Goal: Task Accomplishment & Management: Use online tool/utility

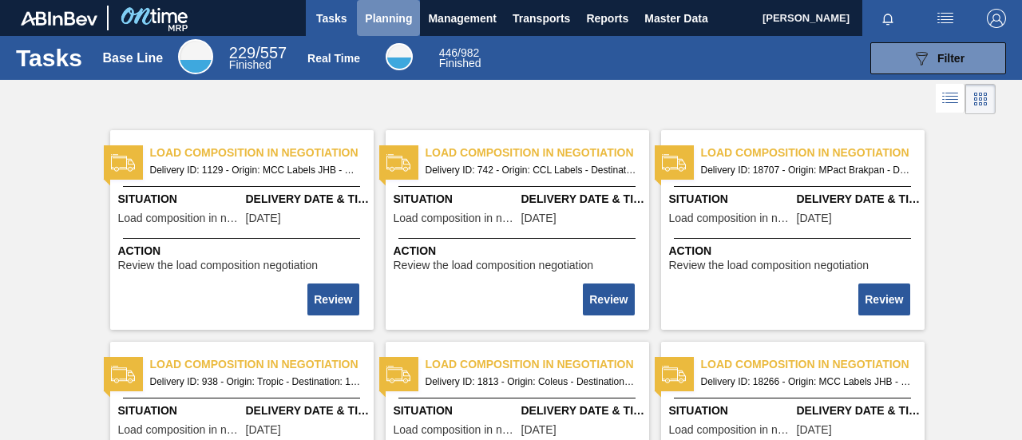
click at [394, 22] on span "Planning" at bounding box center [388, 18] width 47 height 19
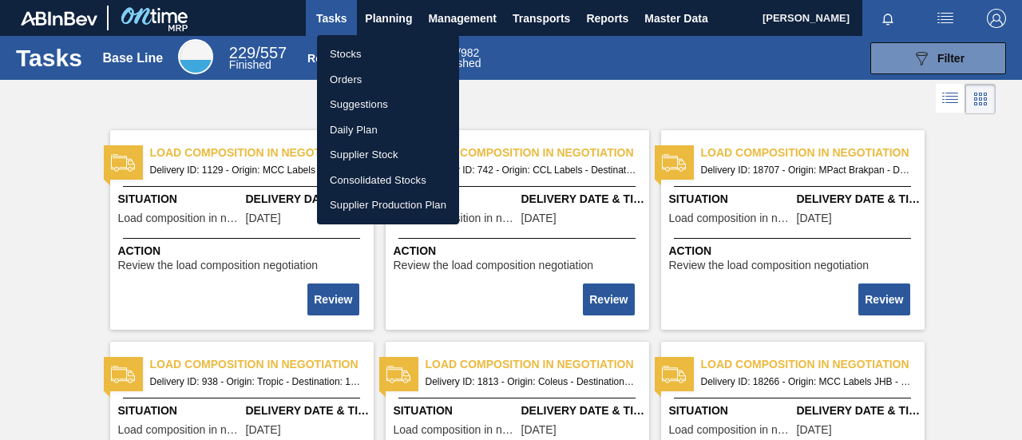
click at [396, 25] on div at bounding box center [511, 220] width 1022 height 440
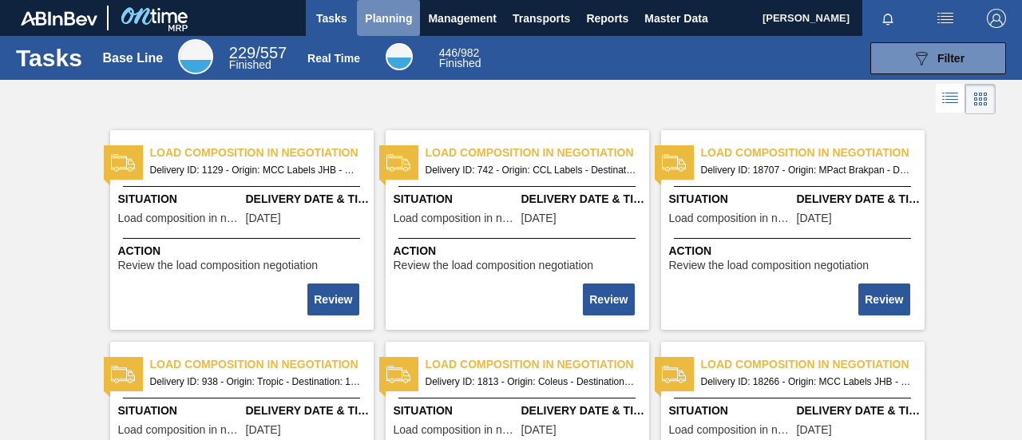
click at [396, 18] on span "Planning" at bounding box center [388, 18] width 47 height 19
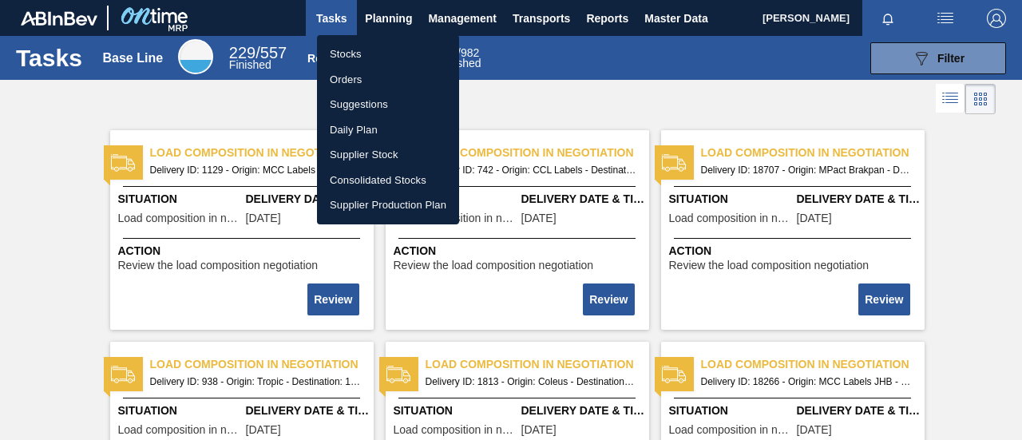
click at [386, 19] on div at bounding box center [511, 220] width 1022 height 440
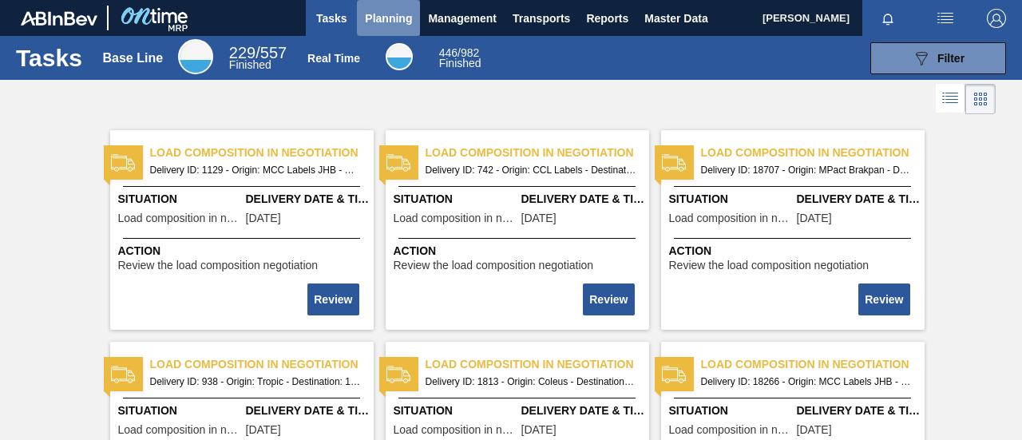
click at [386, 22] on span "Planning" at bounding box center [388, 18] width 47 height 19
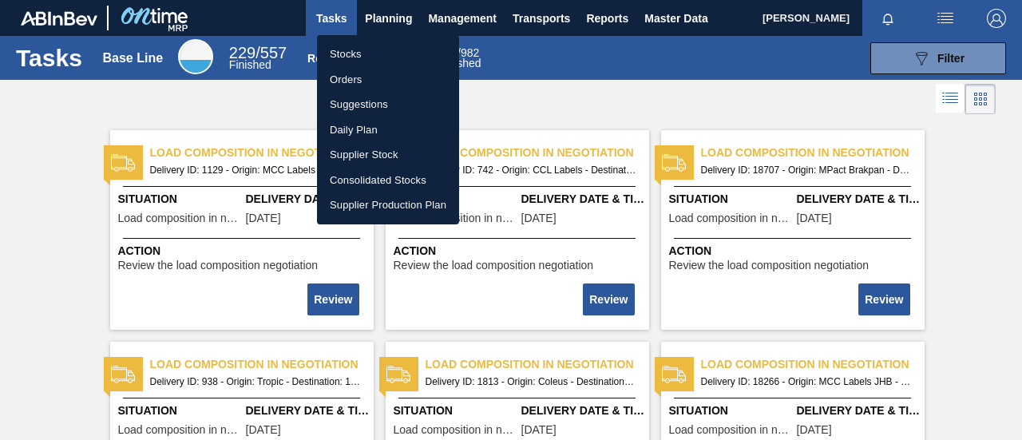
click at [373, 53] on li "Stocks" at bounding box center [388, 55] width 142 height 26
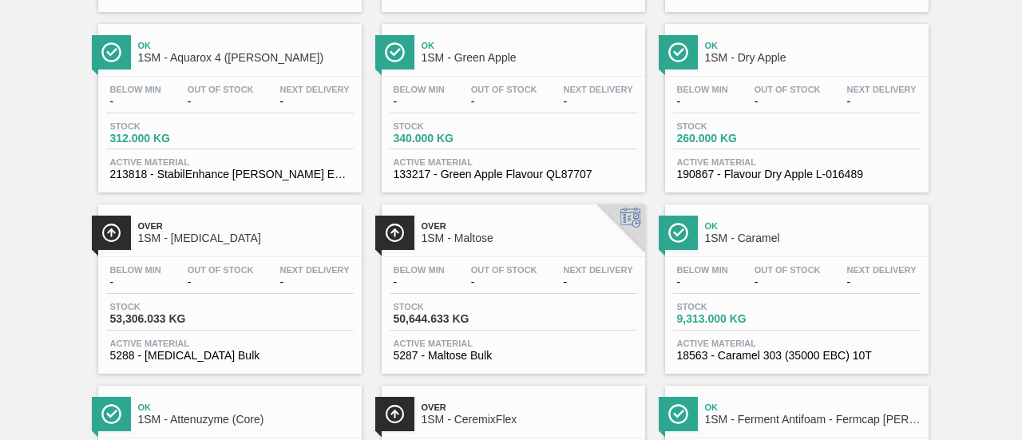
scroll to position [1038, 0]
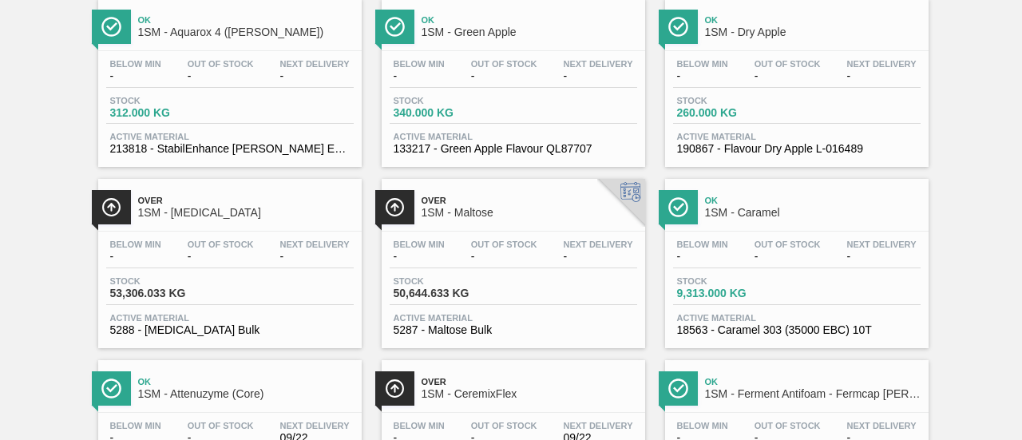
click at [761, 279] on div "Below Min - Out Of Stock - Next Delivery - Stock 9,313.000 KG Active Material 1…" at bounding box center [796, 285] width 263 height 109
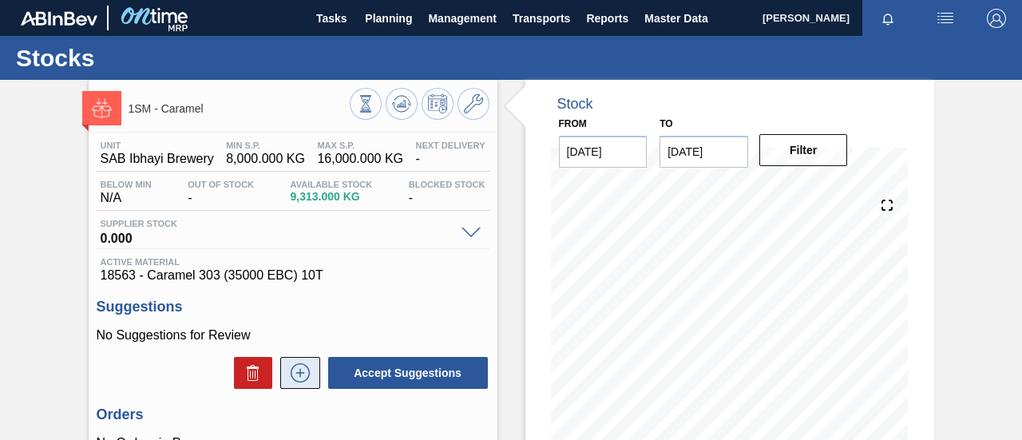
click at [299, 377] on icon at bounding box center [299, 373] width 1 height 9
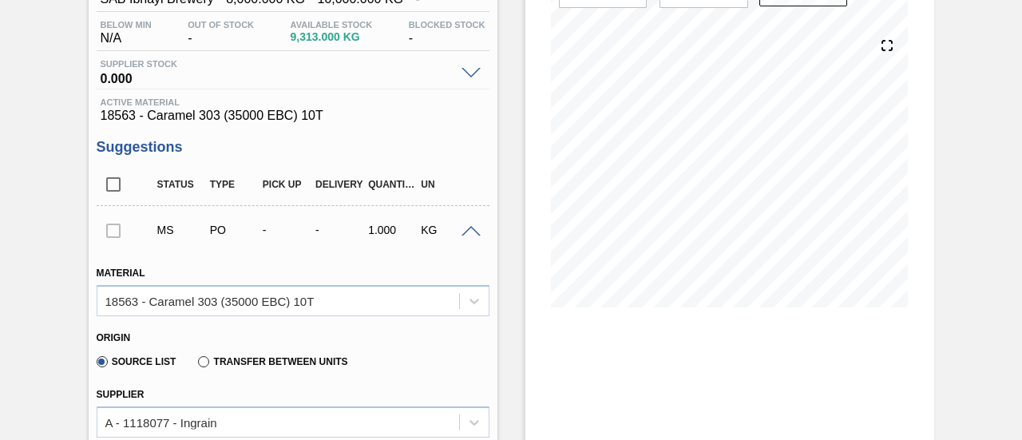
scroll to position [479, 0]
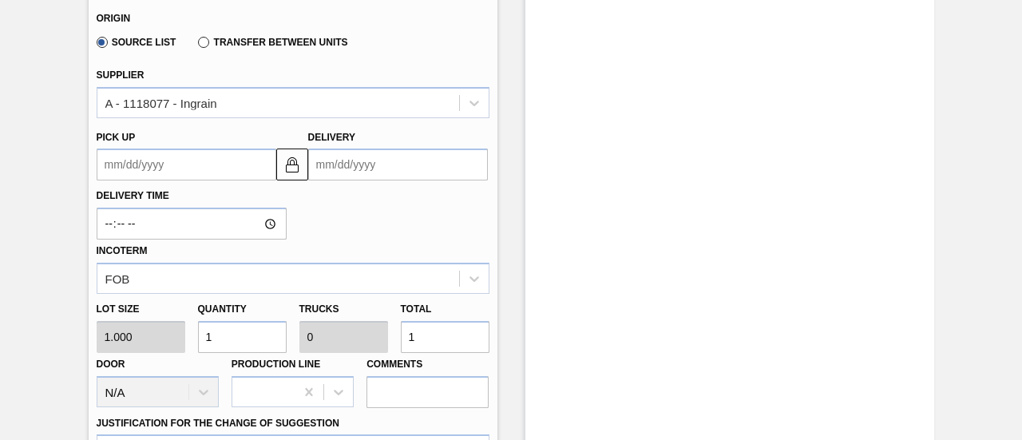
click at [353, 162] on input "Delivery" at bounding box center [398, 164] width 180 height 32
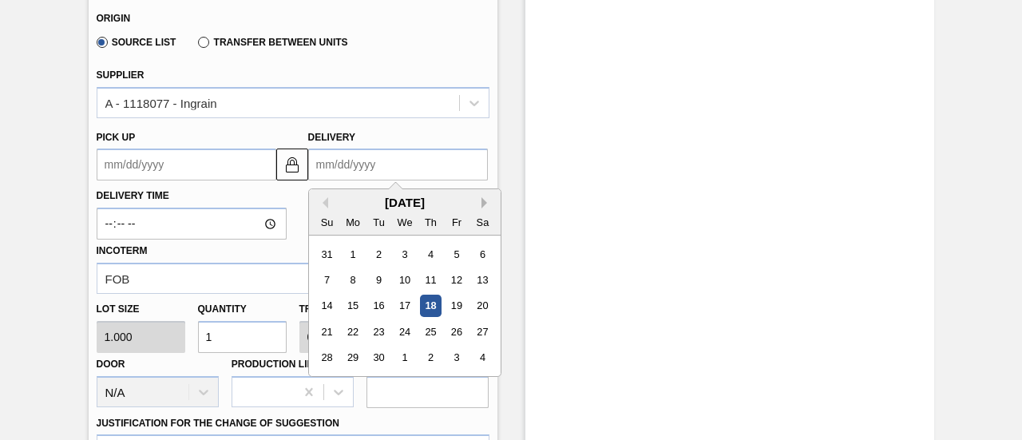
click at [481, 200] on button "Next Month" at bounding box center [486, 202] width 11 height 11
click at [484, 204] on button "Next Month" at bounding box center [486, 202] width 11 height 11
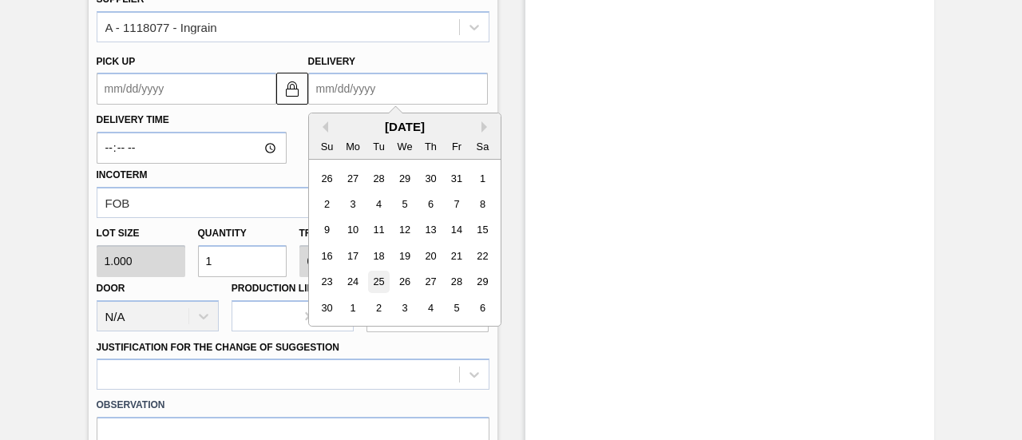
scroll to position [559, 0]
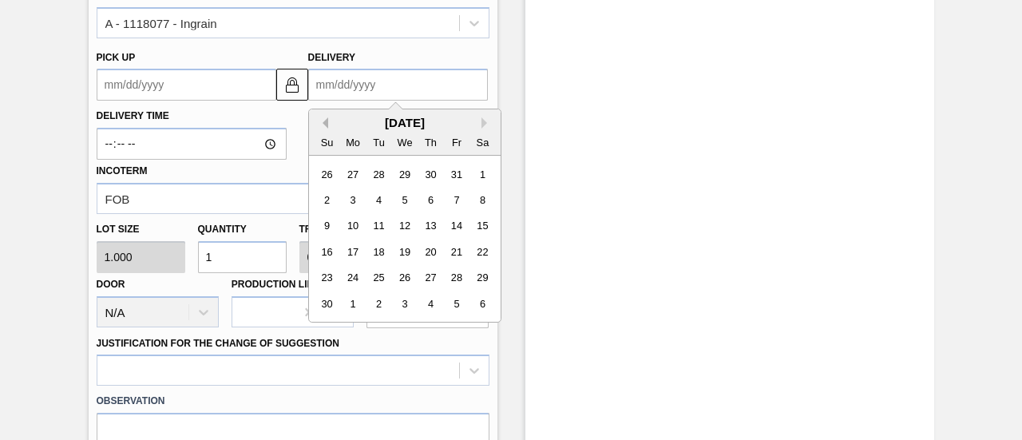
click at [324, 123] on button "Previous Month" at bounding box center [322, 122] width 11 height 11
click at [355, 202] on div "6" at bounding box center [353, 200] width 22 height 22
type up3248969300 "[DATE]"
type input "[DATE]"
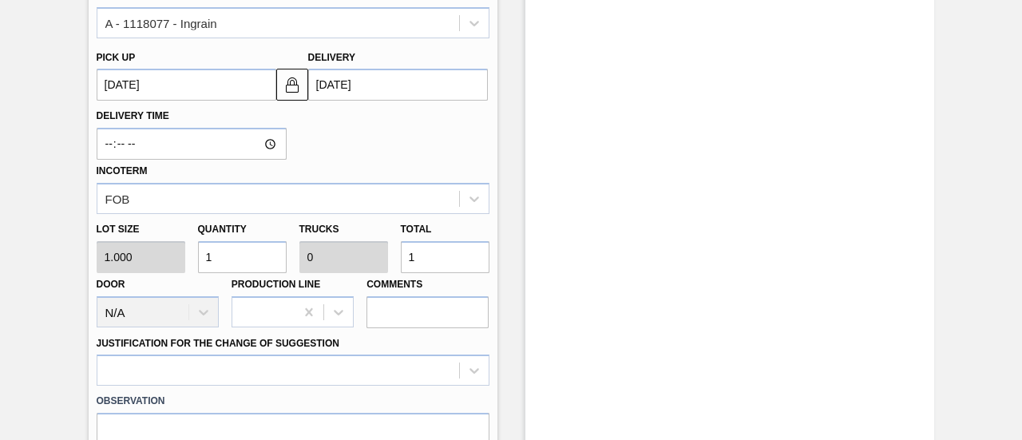
click at [374, 267] on div "Lot size 1.000 Quantity 1 Trucks 0 Total 1 Door N/A Production Line Comments" at bounding box center [292, 271] width 405 height 114
type input "8"
type input "0.001"
type input "80"
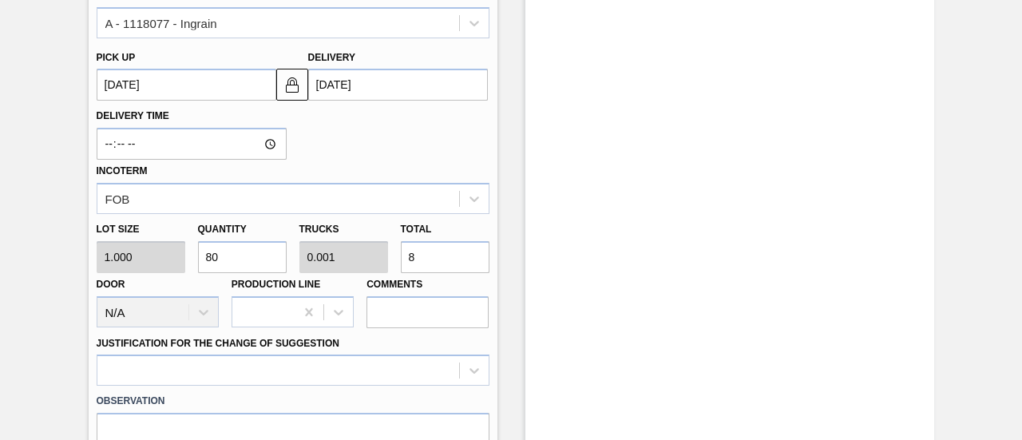
type input "0.008"
type input "80"
type input "800"
type input "0.08"
type input "800"
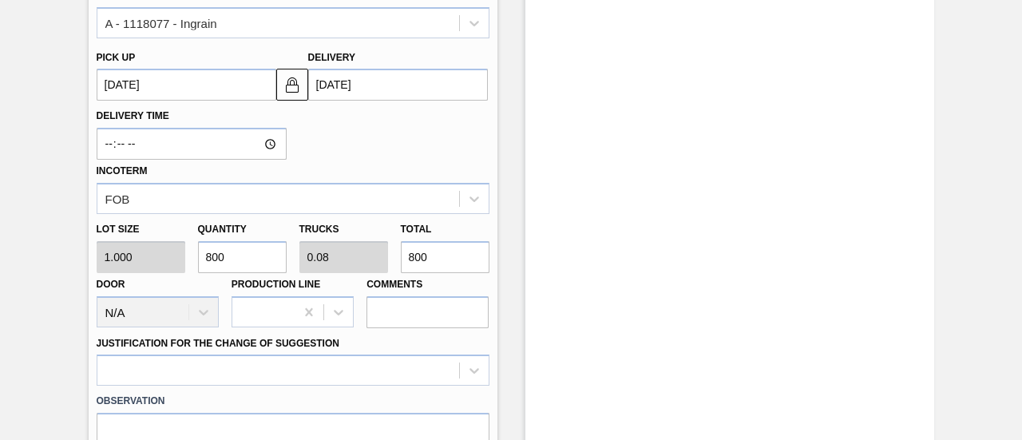
type input "8,000"
type input "0.8"
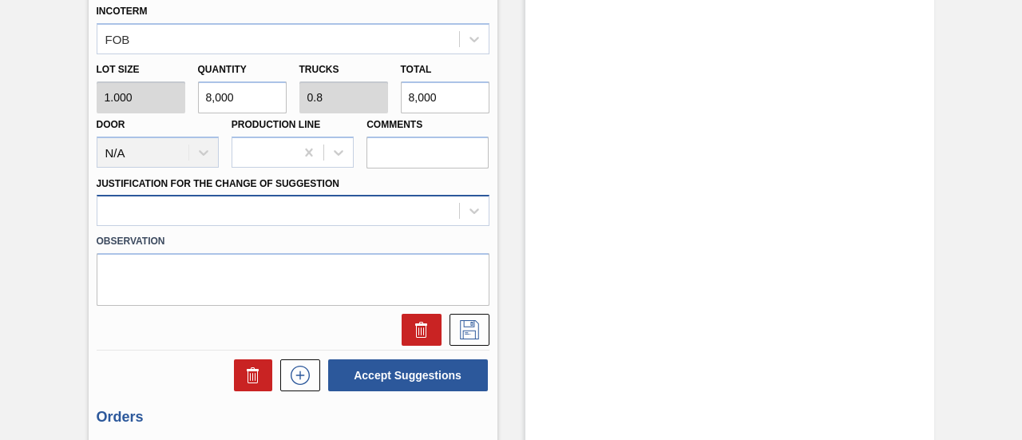
type input "8,000"
click at [402, 207] on div at bounding box center [293, 210] width 393 height 31
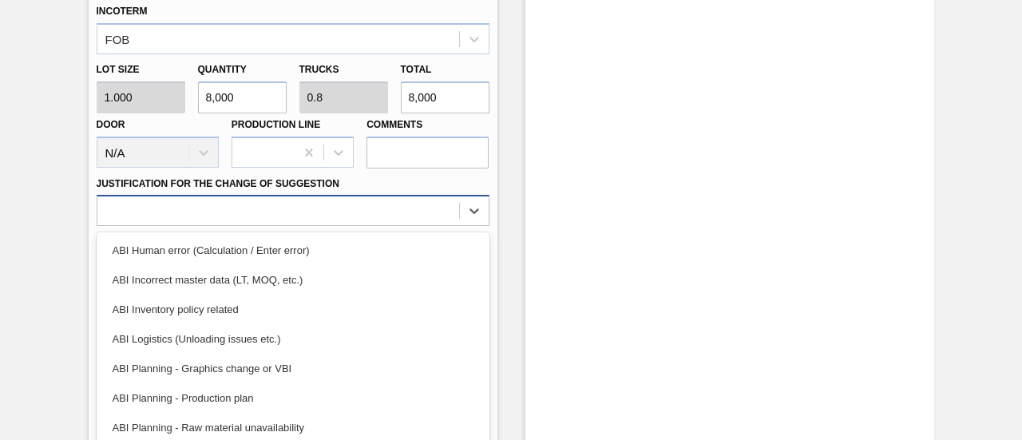
scroll to position [758, 0]
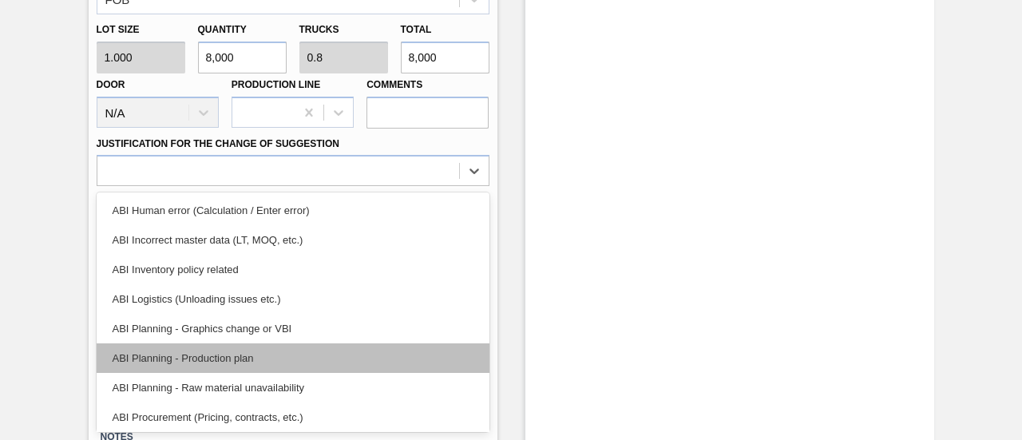
click at [228, 363] on div "ABI Planning - Production plan" at bounding box center [293, 358] width 393 height 30
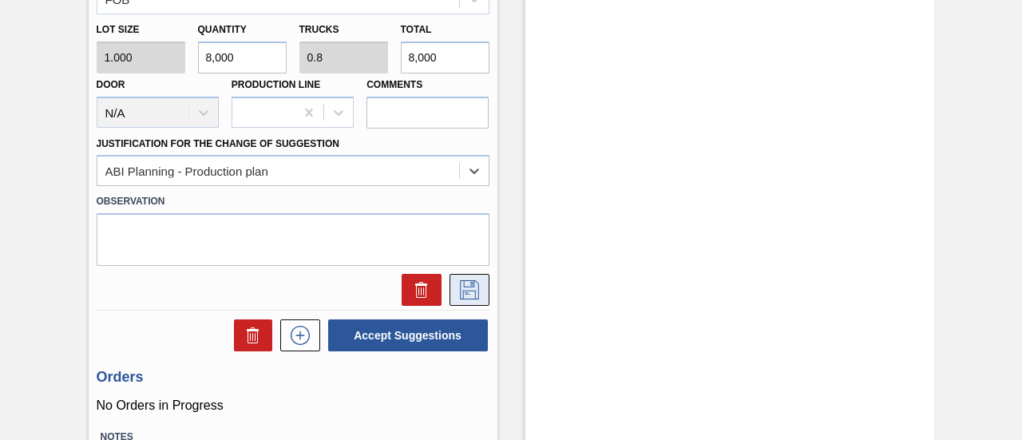
click at [474, 291] on icon at bounding box center [470, 289] width 26 height 19
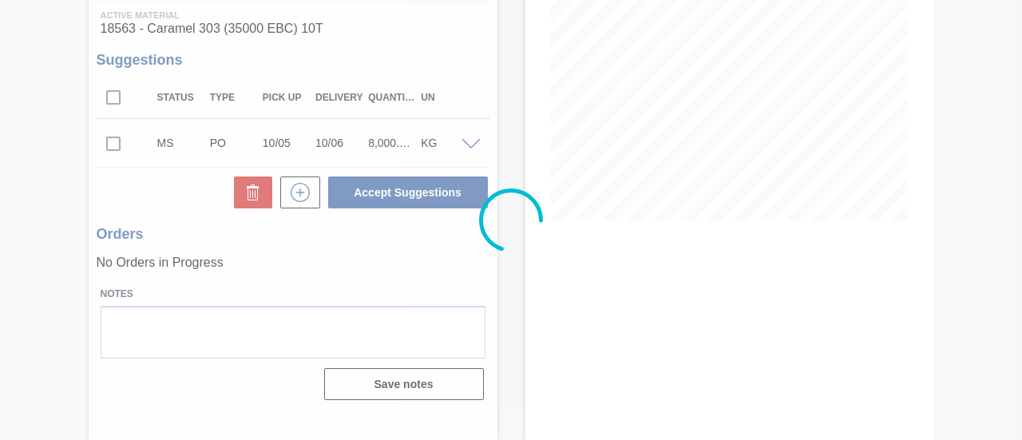
scroll to position [246, 0]
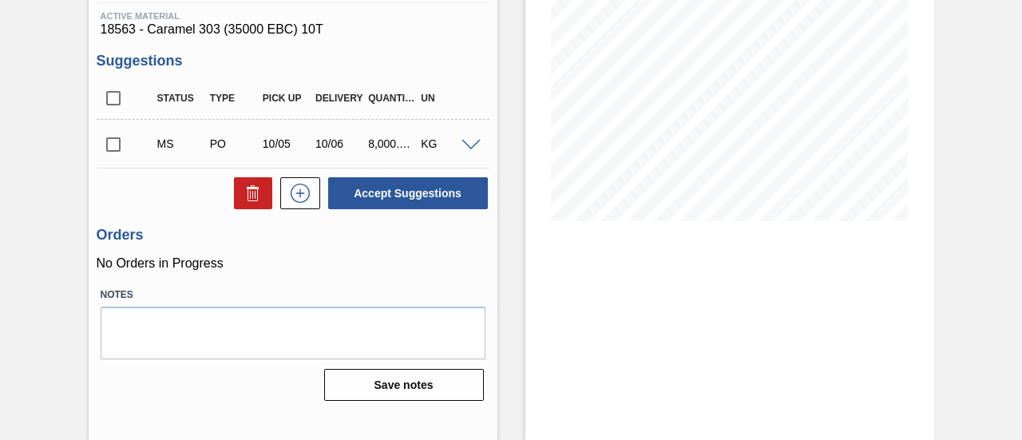
click at [116, 145] on input "checkbox" at bounding box center [114, 145] width 34 height 34
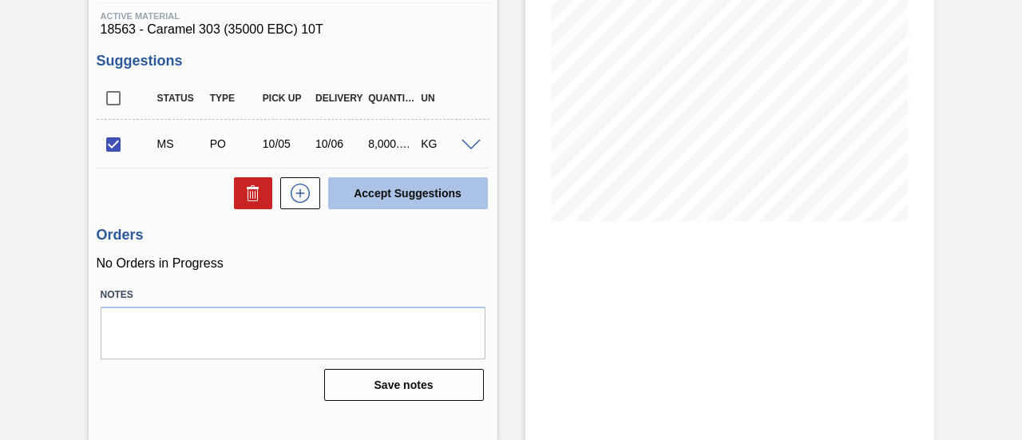
click at [429, 191] on button "Accept Suggestions" at bounding box center [408, 193] width 160 height 32
checkbox input "false"
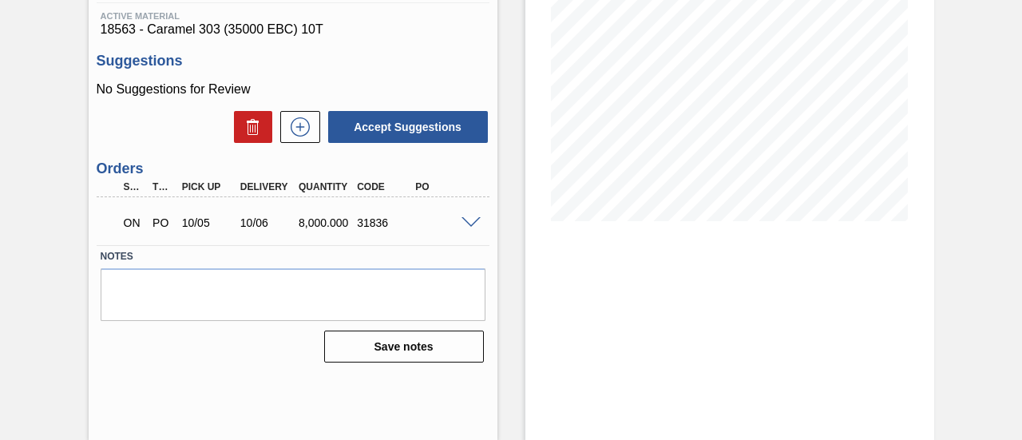
click at [471, 227] on span at bounding box center [470, 223] width 19 height 12
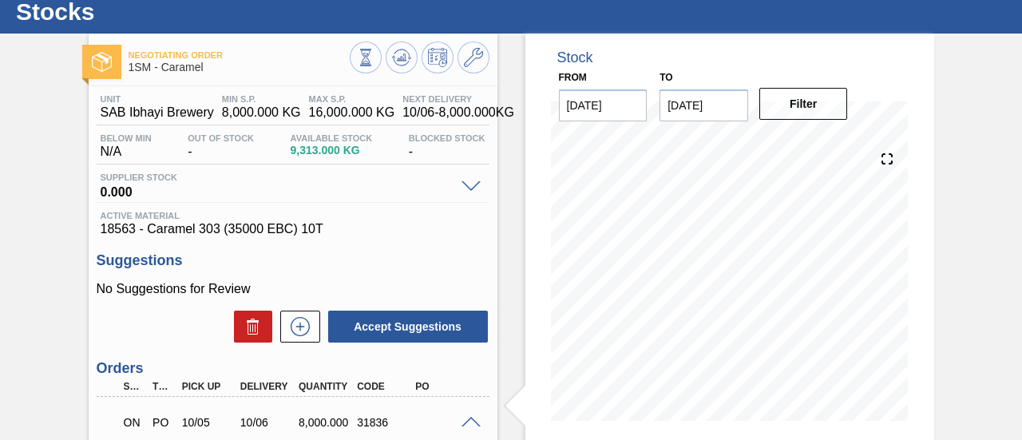
scroll to position [0, 0]
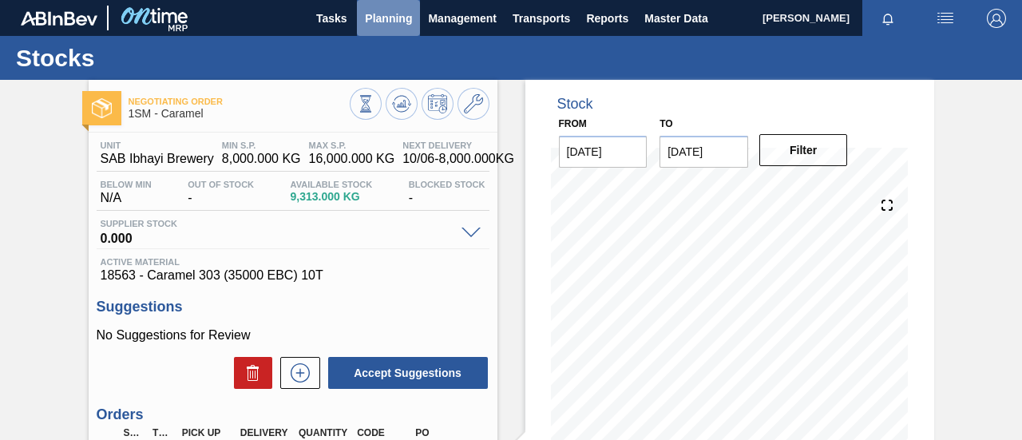
click at [401, 14] on span "Planning" at bounding box center [388, 18] width 47 height 19
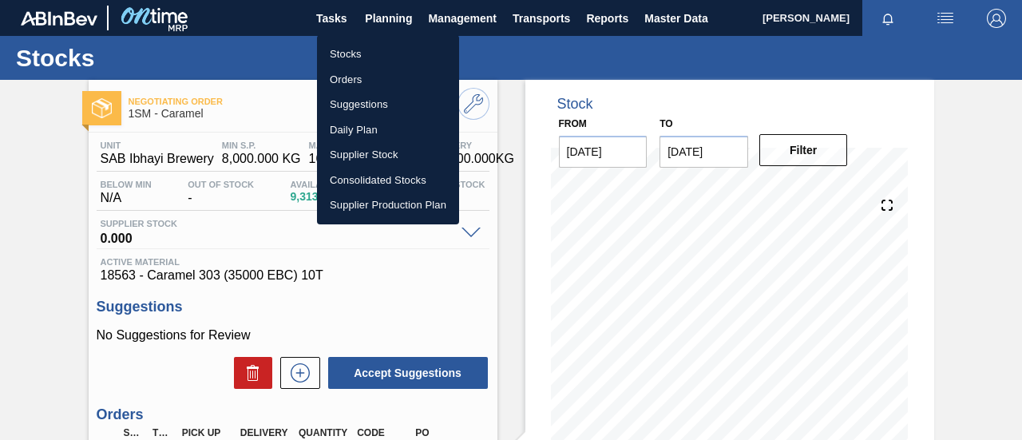
click at [356, 78] on li "Orders" at bounding box center [388, 80] width 142 height 26
